Goal: Check status: Check status

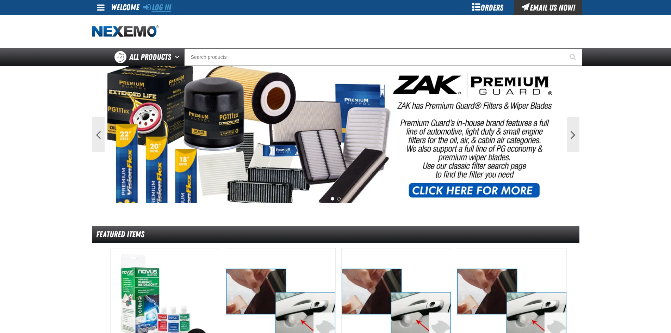
click at [156, 6] on link "Log In" at bounding box center [157, 7] width 28 height 10
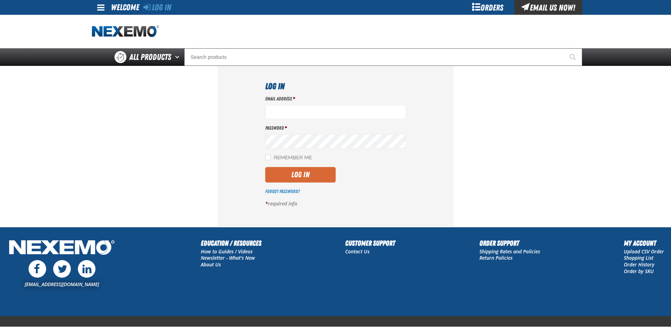
type input "ltucker03@vtaig.com"
click at [306, 167] on button "Log In" at bounding box center [300, 175] width 70 height 16
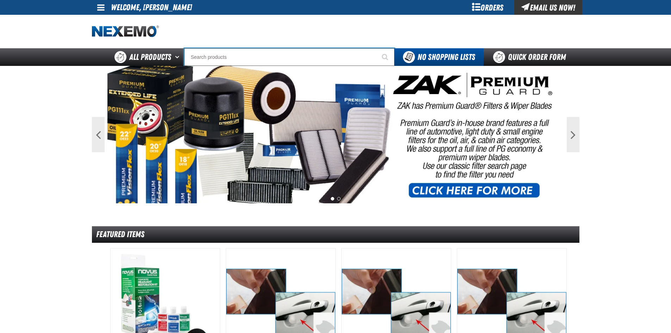
click at [222, 55] on input "Search" at bounding box center [289, 57] width 210 height 18
click at [495, 7] on div "Orders" at bounding box center [488, 7] width 53 height 15
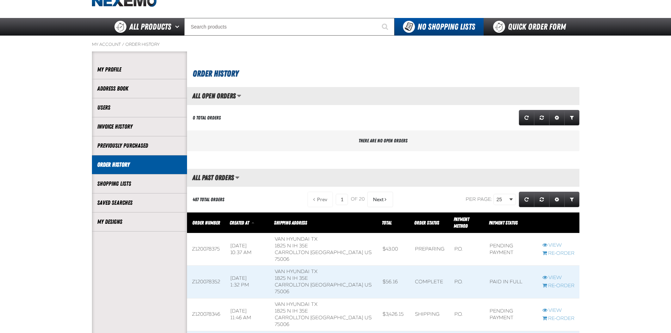
scroll to position [70, 0]
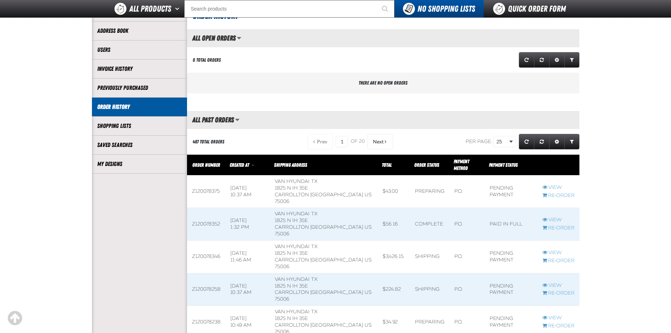
click at [344, 208] on span at bounding box center [324, 224] width 108 height 32
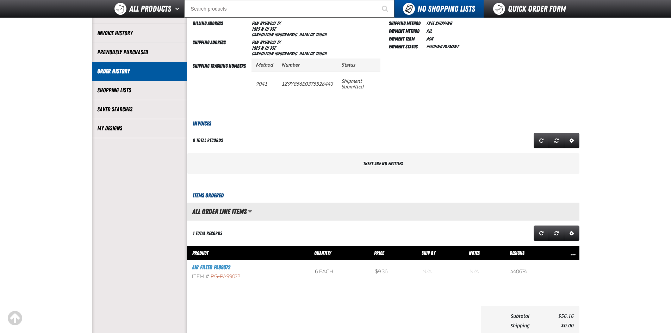
scroll to position [106, 0]
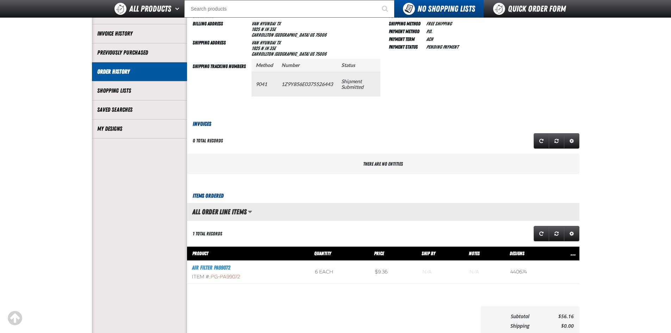
drag, startPoint x: 283, startPoint y: 84, endPoint x: 333, endPoint y: 84, distance: 50.4
click at [333, 84] on td "1Z9Y856E0375526443" at bounding box center [307, 84] width 60 height 25
copy td "1Z9Y856E0375526443"
